Goal: Find specific page/section: Find specific page/section

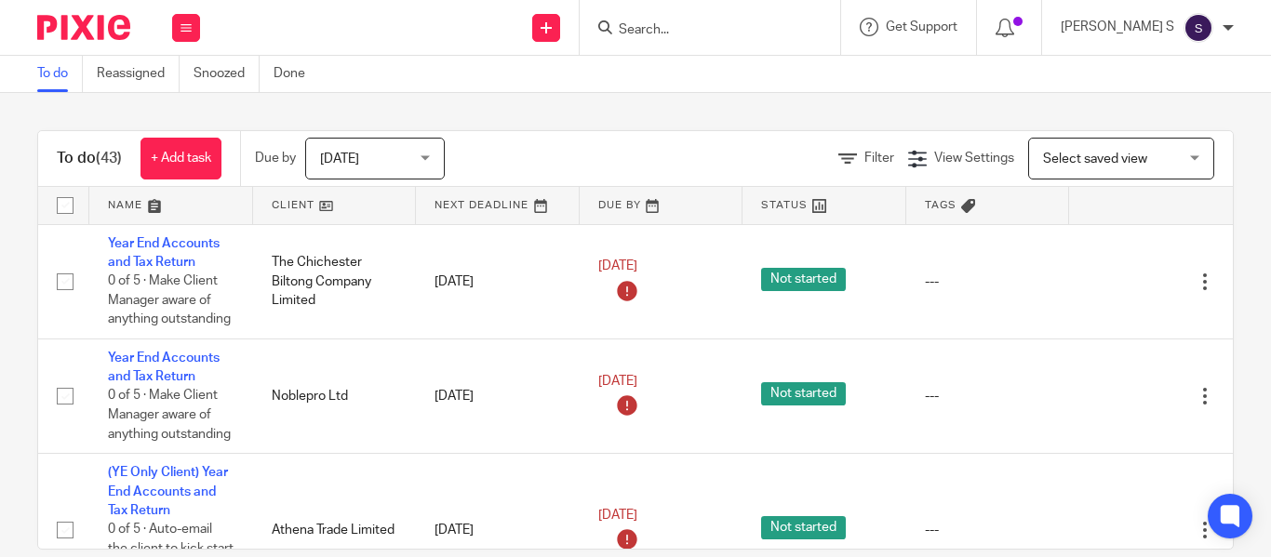
click at [688, 28] on input "Search" at bounding box center [700, 30] width 167 height 17
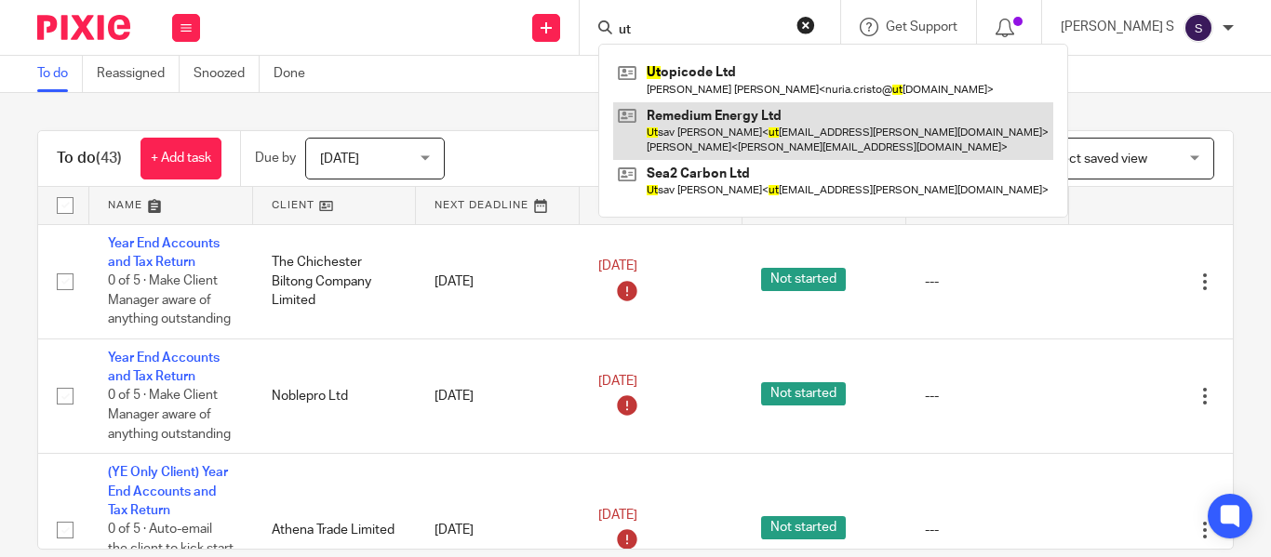
type input "ut"
click at [852, 102] on link at bounding box center [833, 131] width 440 height 58
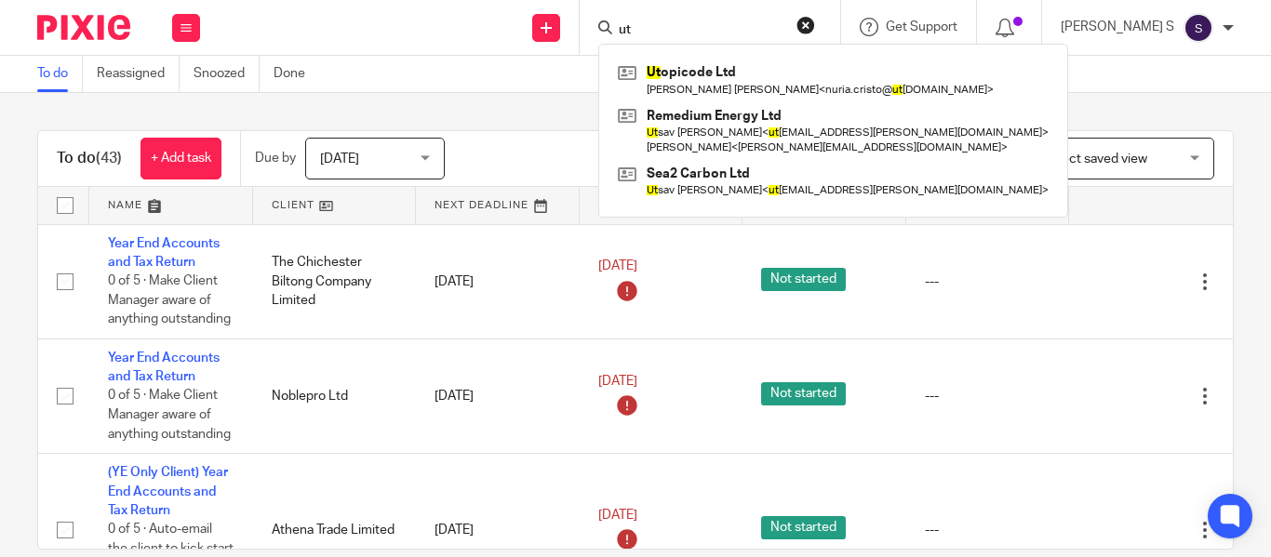
click at [736, 27] on input "ut" at bounding box center [700, 30] width 167 height 17
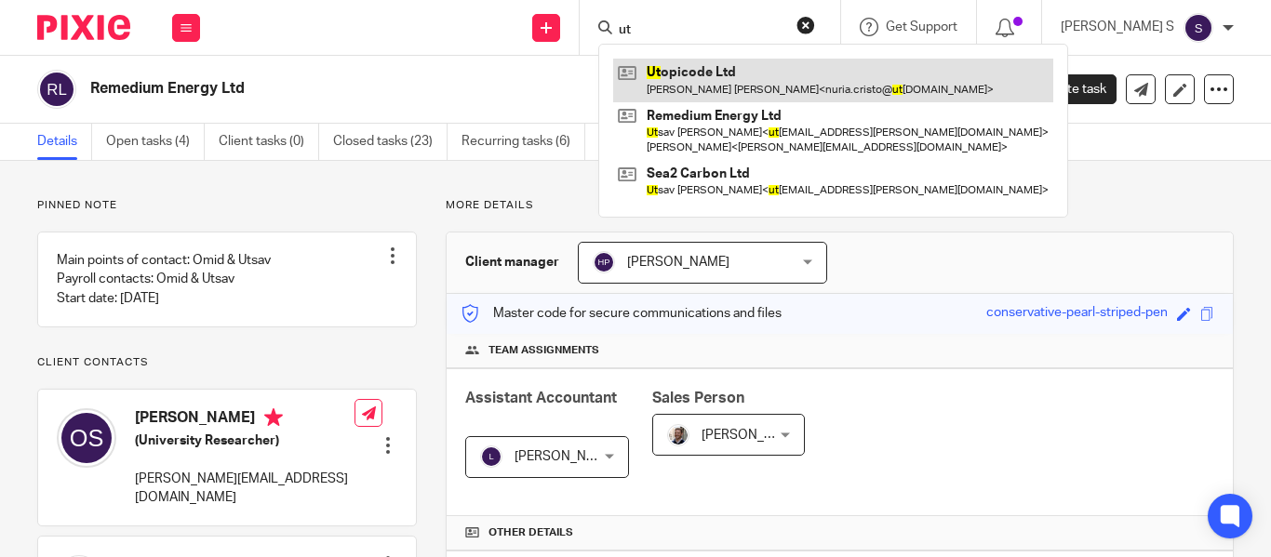
type input "ut"
click at [750, 87] on link at bounding box center [833, 80] width 440 height 43
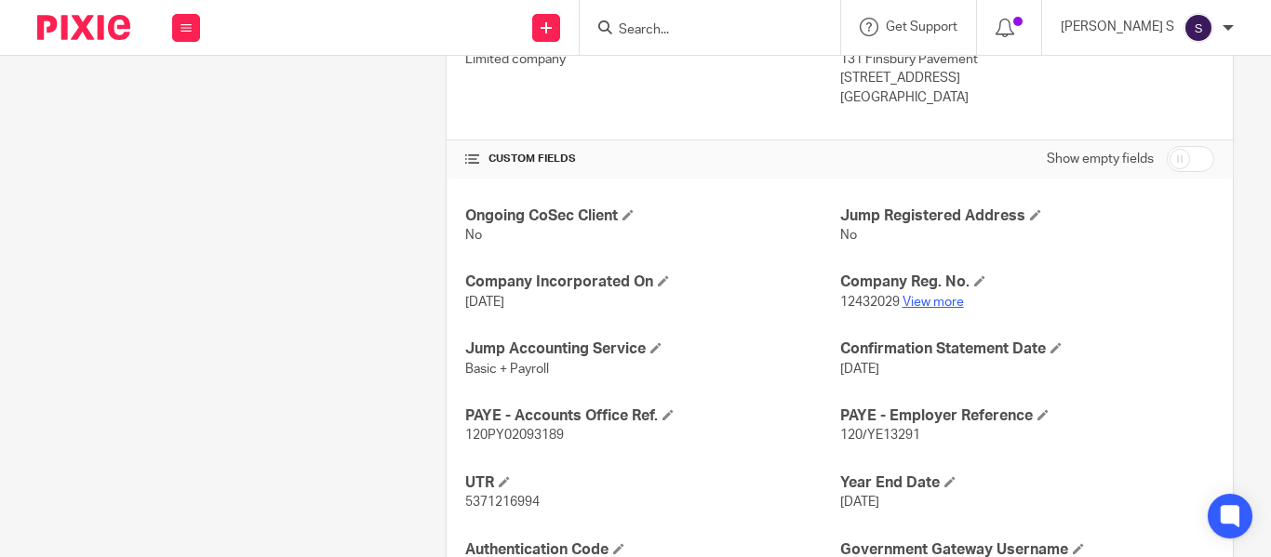
click at [911, 302] on link "View more" at bounding box center [932, 302] width 61 height 13
click at [687, 17] on form at bounding box center [716, 27] width 198 height 23
click at [698, 22] on input "Search" at bounding box center [700, 30] width 167 height 17
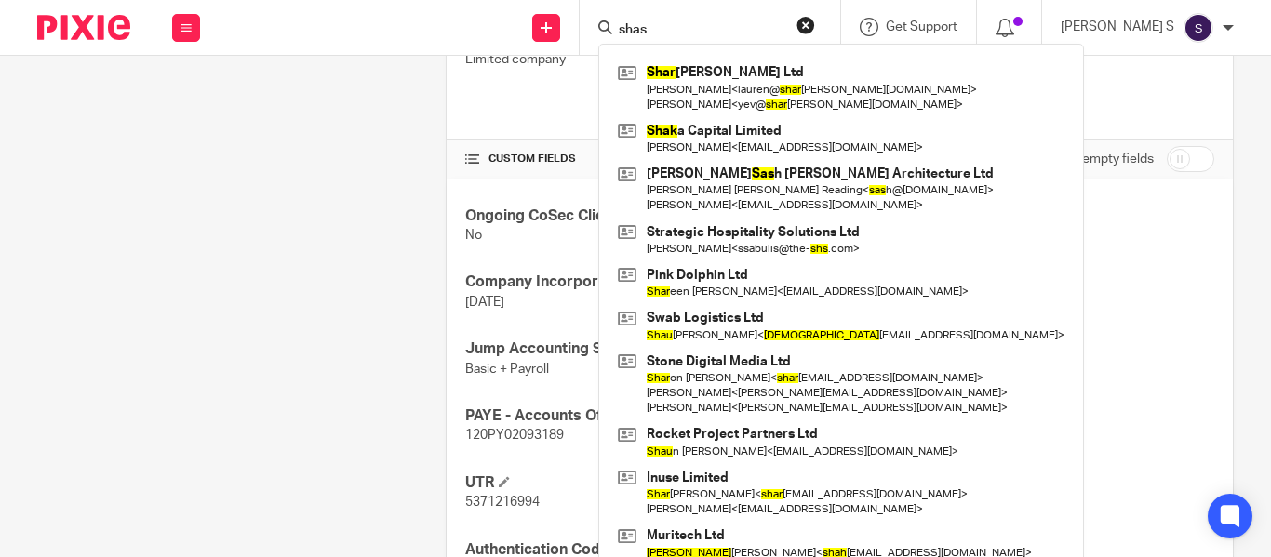
type input "shas"
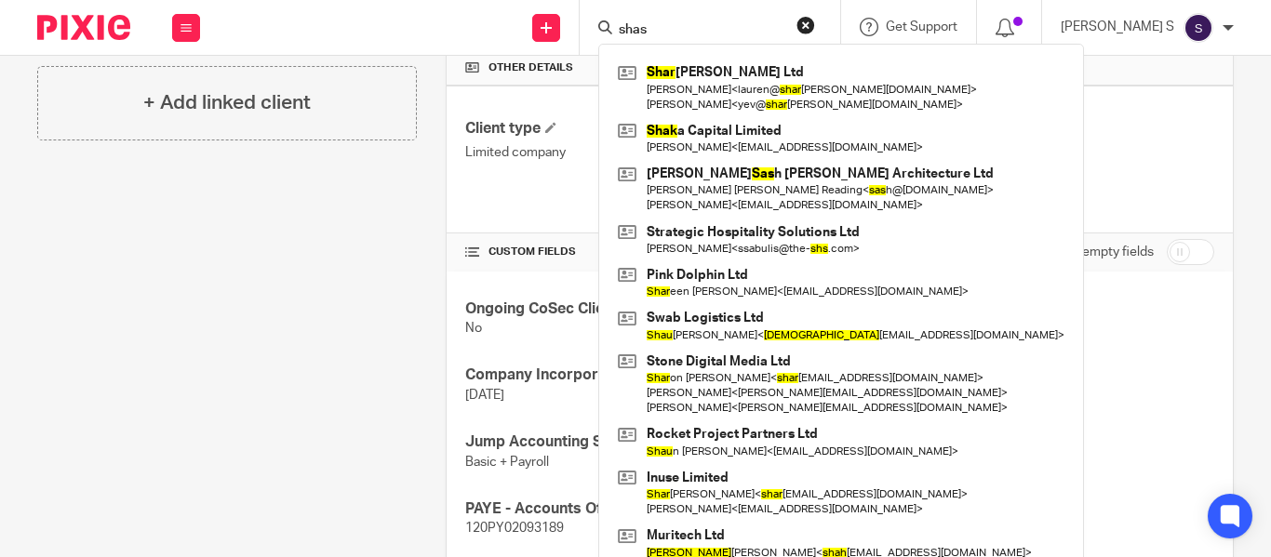
drag, startPoint x: 254, startPoint y: 260, endPoint x: 265, endPoint y: 253, distance: 12.9
click at [256, 259] on div "Client contacts Nuria Cristo Puig (Businesswoman) +52-55-44-506307 nuria.cristo…" at bounding box center [212, 283] width 408 height 1101
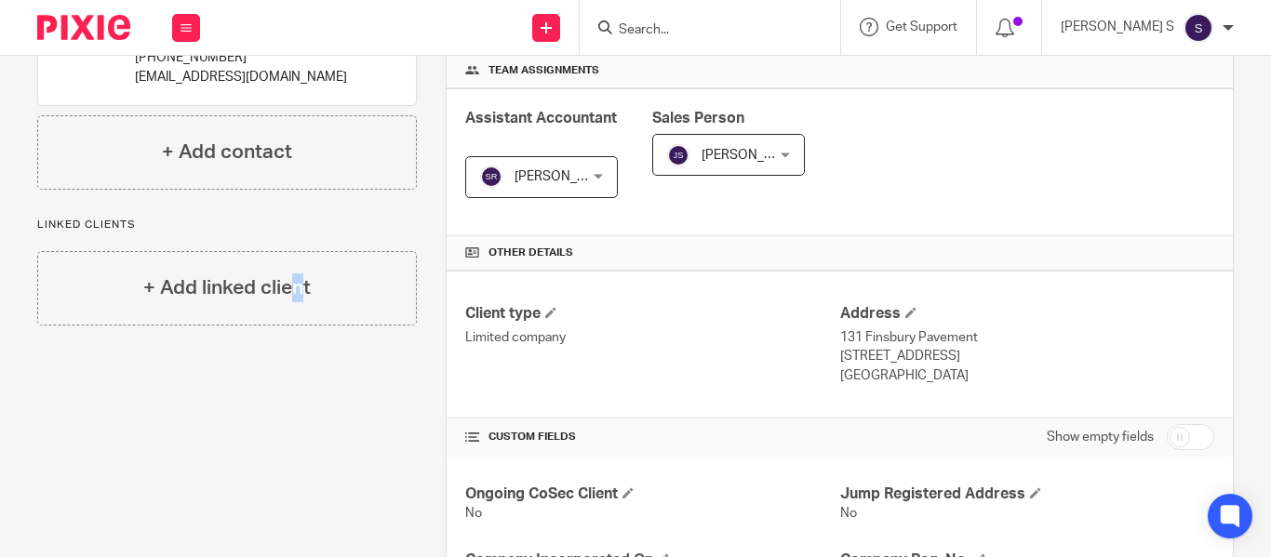
scroll to position [279, 0]
